Goal: Task Accomplishment & Management: Manage account settings

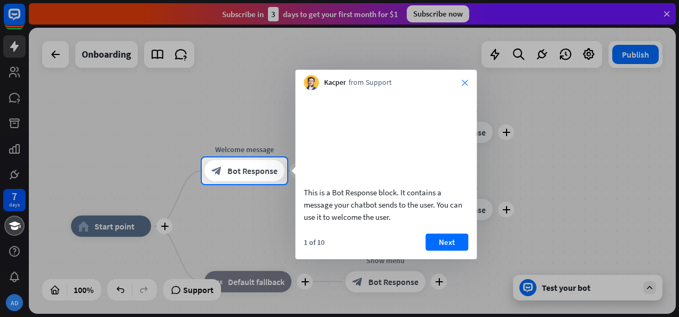
click at [464, 81] on icon "close" at bounding box center [465, 83] width 6 height 6
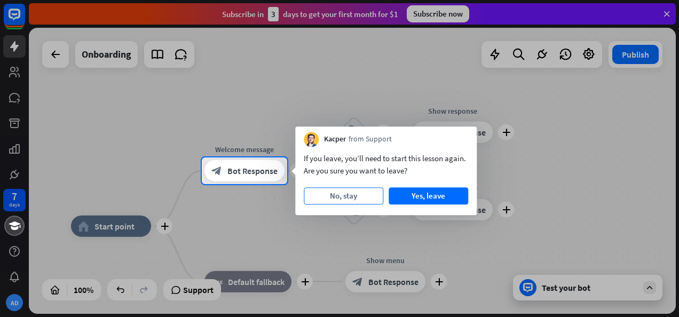
click at [342, 193] on button "No, stay" at bounding box center [344, 195] width 80 height 17
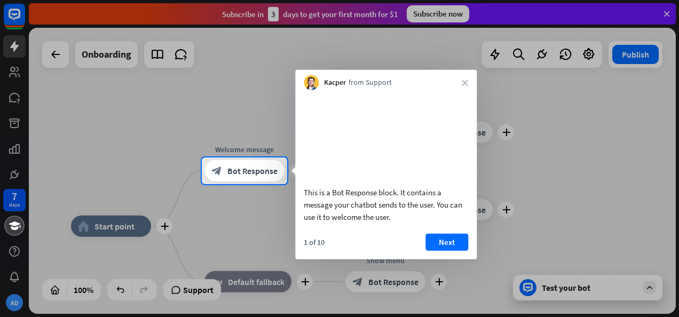
click at [461, 81] on div "Kacper from Support close" at bounding box center [385, 80] width 181 height 20
click at [447, 250] on button "Next" at bounding box center [446, 241] width 43 height 17
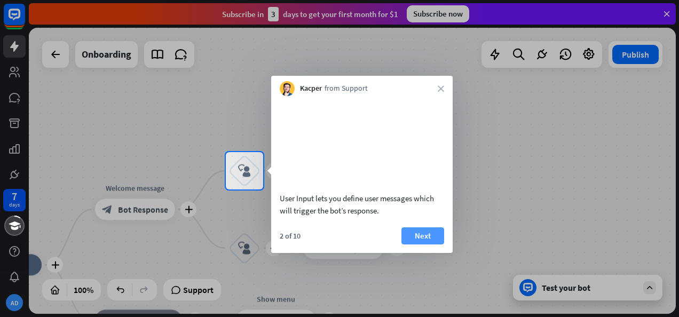
click at [431, 244] on button "Next" at bounding box center [422, 235] width 43 height 17
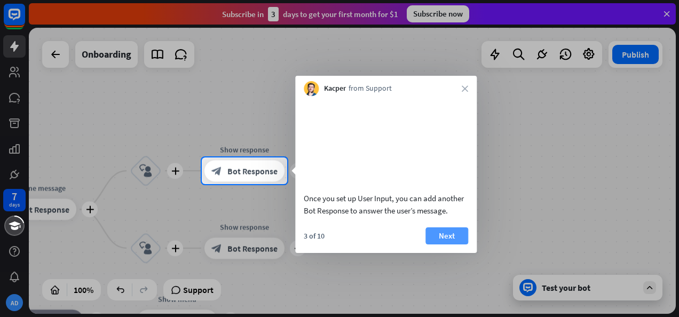
click at [446, 241] on button "Next" at bounding box center [446, 235] width 43 height 17
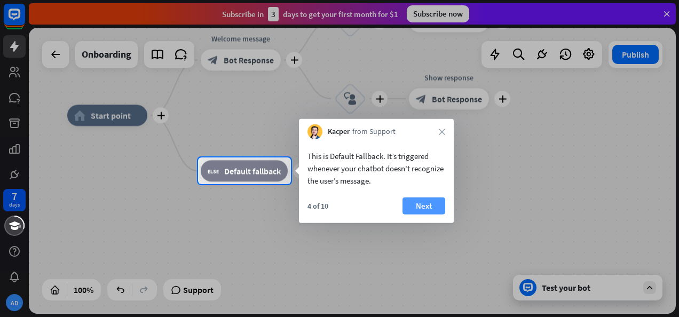
click at [430, 209] on button "Next" at bounding box center [423, 205] width 43 height 17
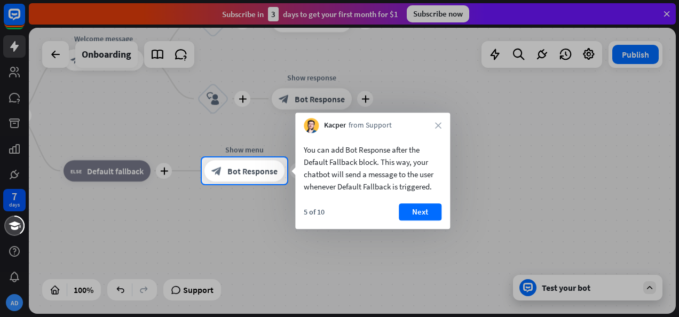
click at [430, 209] on button "Next" at bounding box center [420, 211] width 43 height 17
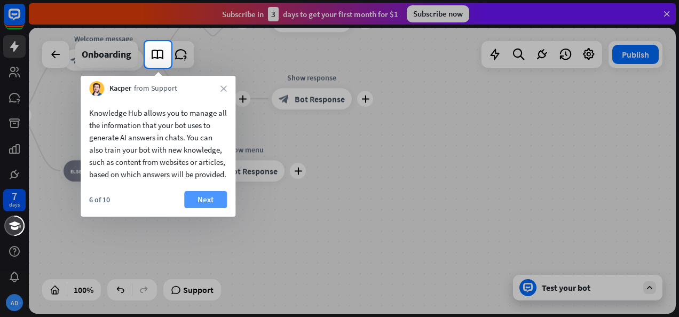
click at [216, 208] on button "Next" at bounding box center [205, 199] width 43 height 17
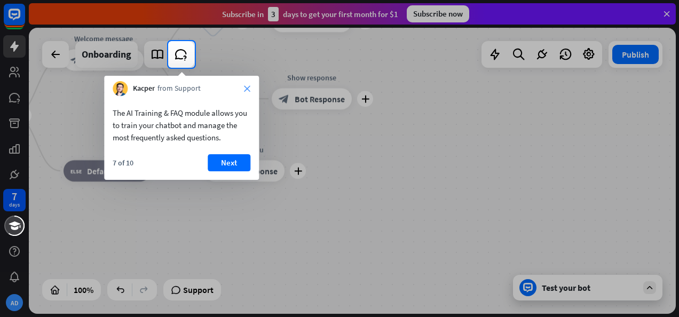
click at [249, 86] on icon "close" at bounding box center [247, 88] width 6 height 6
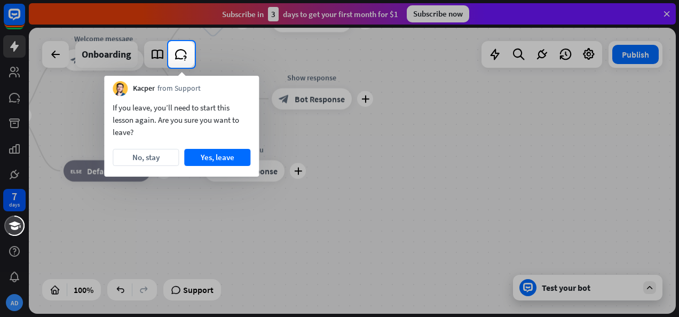
click at [249, 86] on div "Kacper from Support" at bounding box center [181, 86] width 155 height 20
click at [226, 155] on button "Yes, leave" at bounding box center [217, 157] width 66 height 17
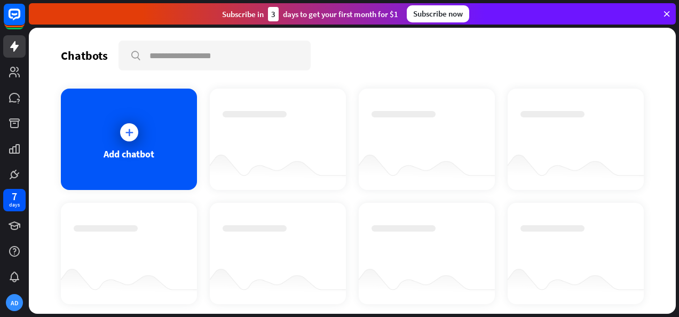
click at [313, 148] on div at bounding box center [278, 168] width 136 height 41
click at [508, 146] on div at bounding box center [576, 139] width 136 height 101
click at [426, 14] on div "Subscribe now" at bounding box center [438, 13] width 62 height 17
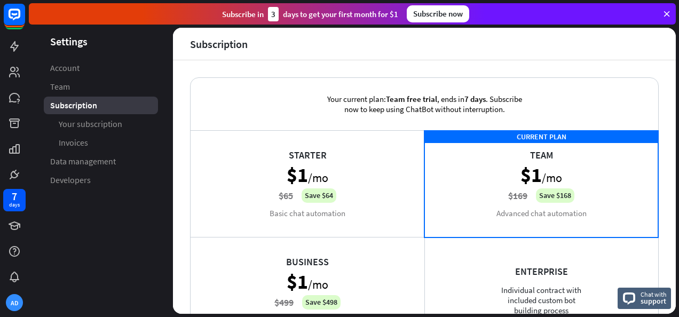
click at [381, 13] on div "Subscribe [DATE] to get your first month for $1" at bounding box center [310, 14] width 176 height 14
click at [92, 187] on link "Developers" at bounding box center [101, 180] width 114 height 18
